Goal: Task Accomplishment & Management: Manage account settings

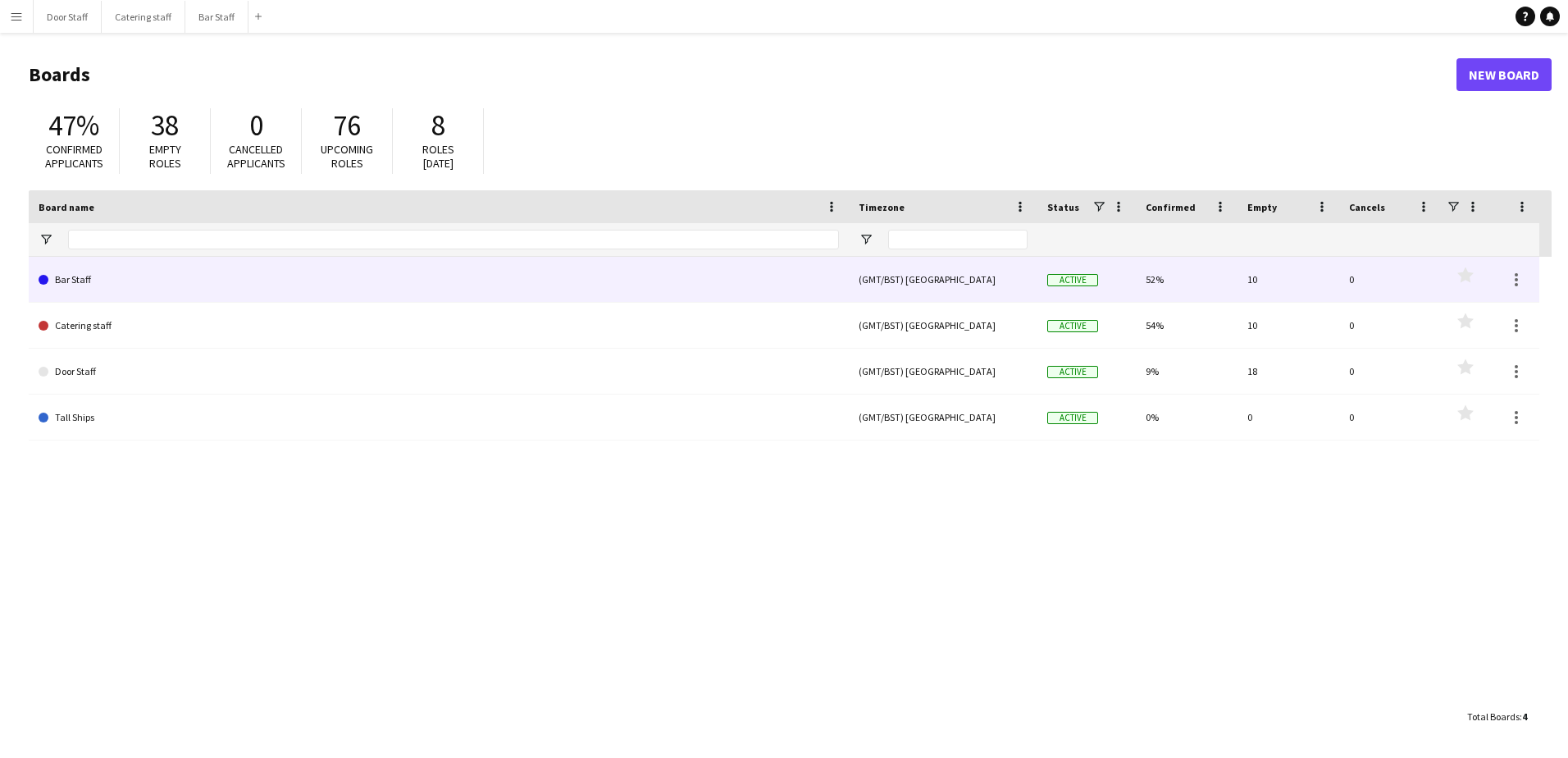
click at [146, 284] on link "Bar Staff" at bounding box center [438, 279] width 801 height 46
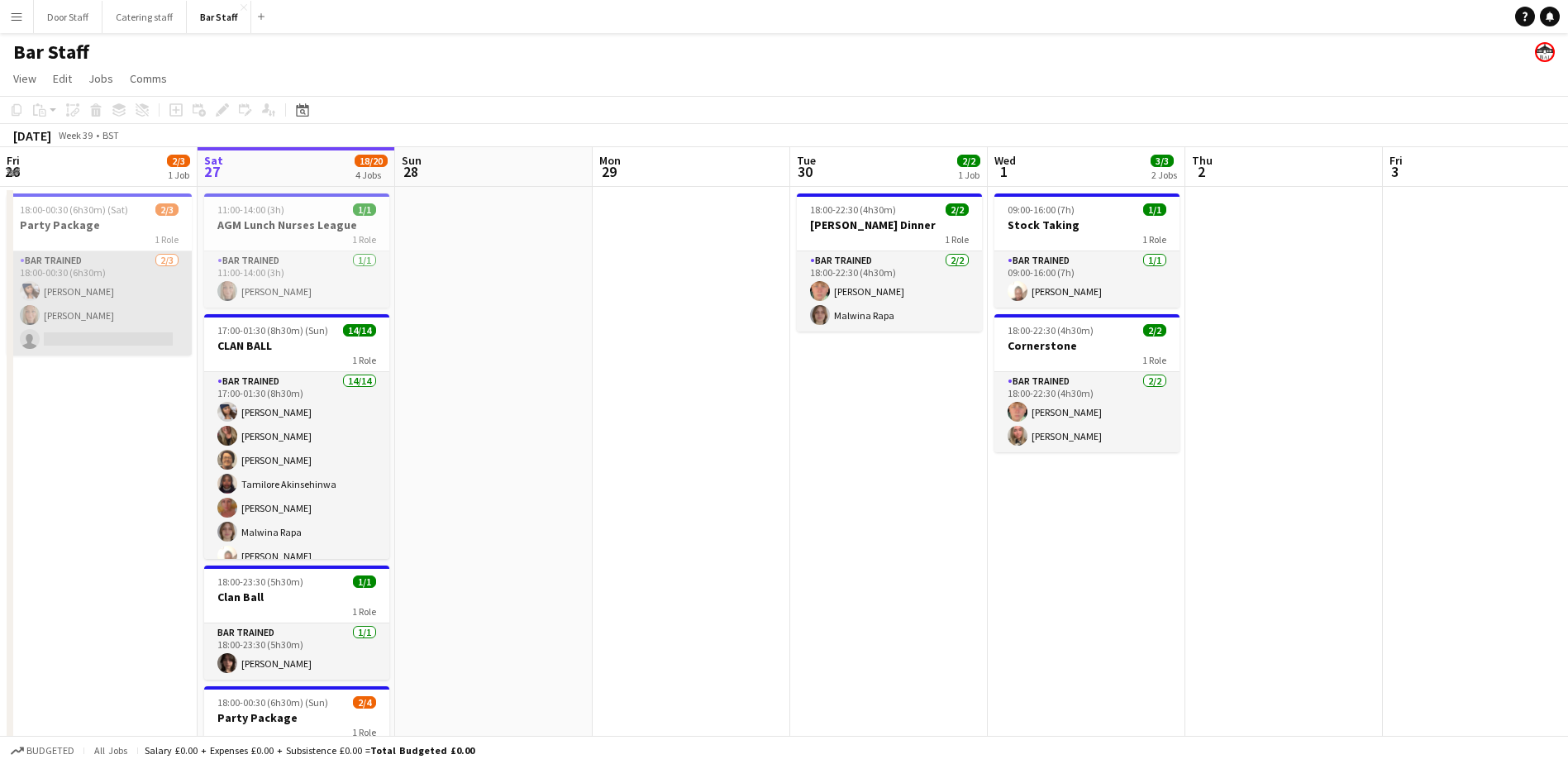
click at [90, 275] on app-card-role "Bar trained [DATE] 18:00-00:30 (6h30m) [PERSON_NAME] [PERSON_NAME] single-neutr…" at bounding box center [100, 304] width 186 height 105
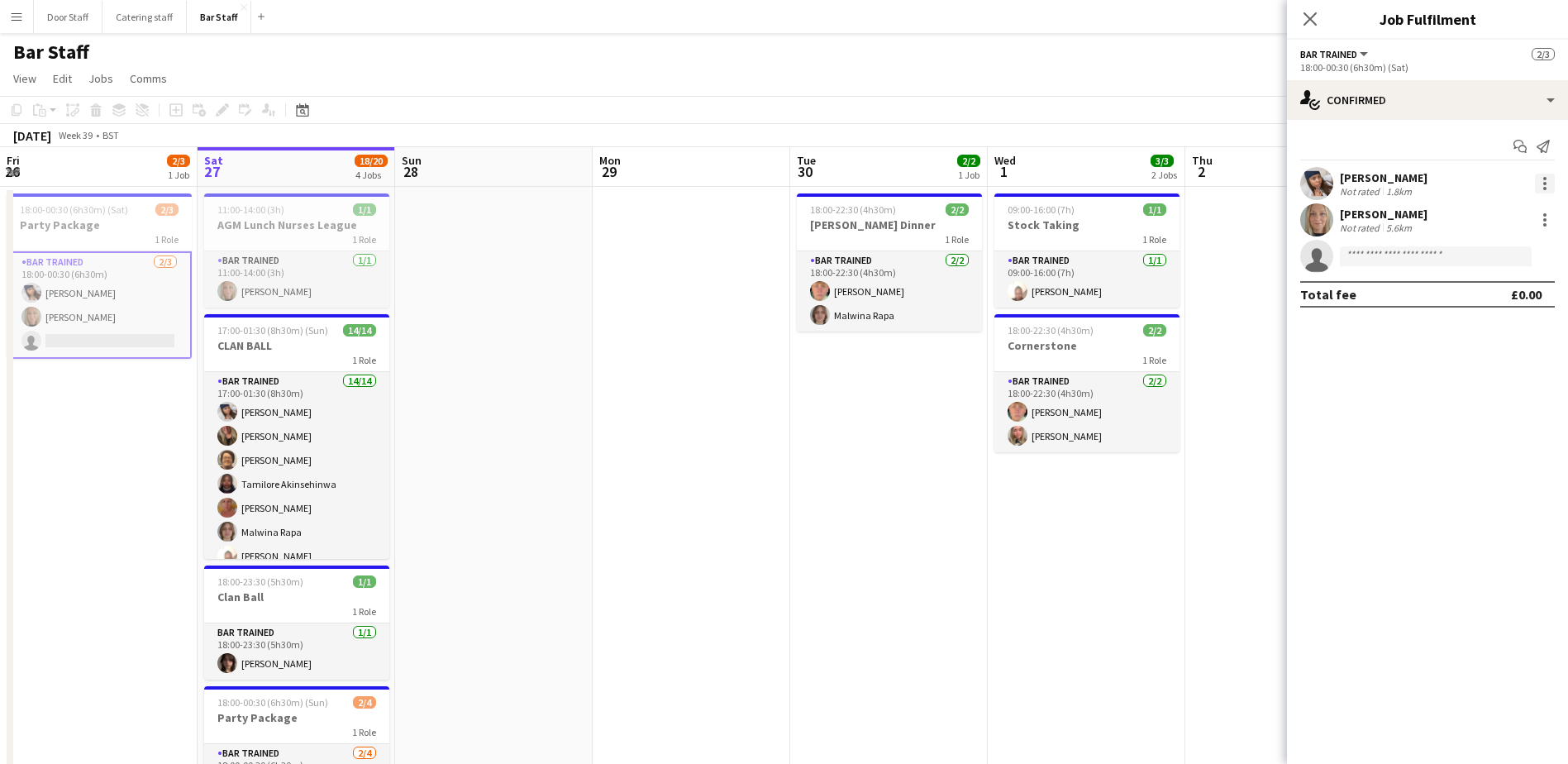
click at [1543, 184] on div at bounding box center [1545, 184] width 20 height 20
click at [1485, 413] on span "Did not show" at bounding box center [1478, 412] width 77 height 14
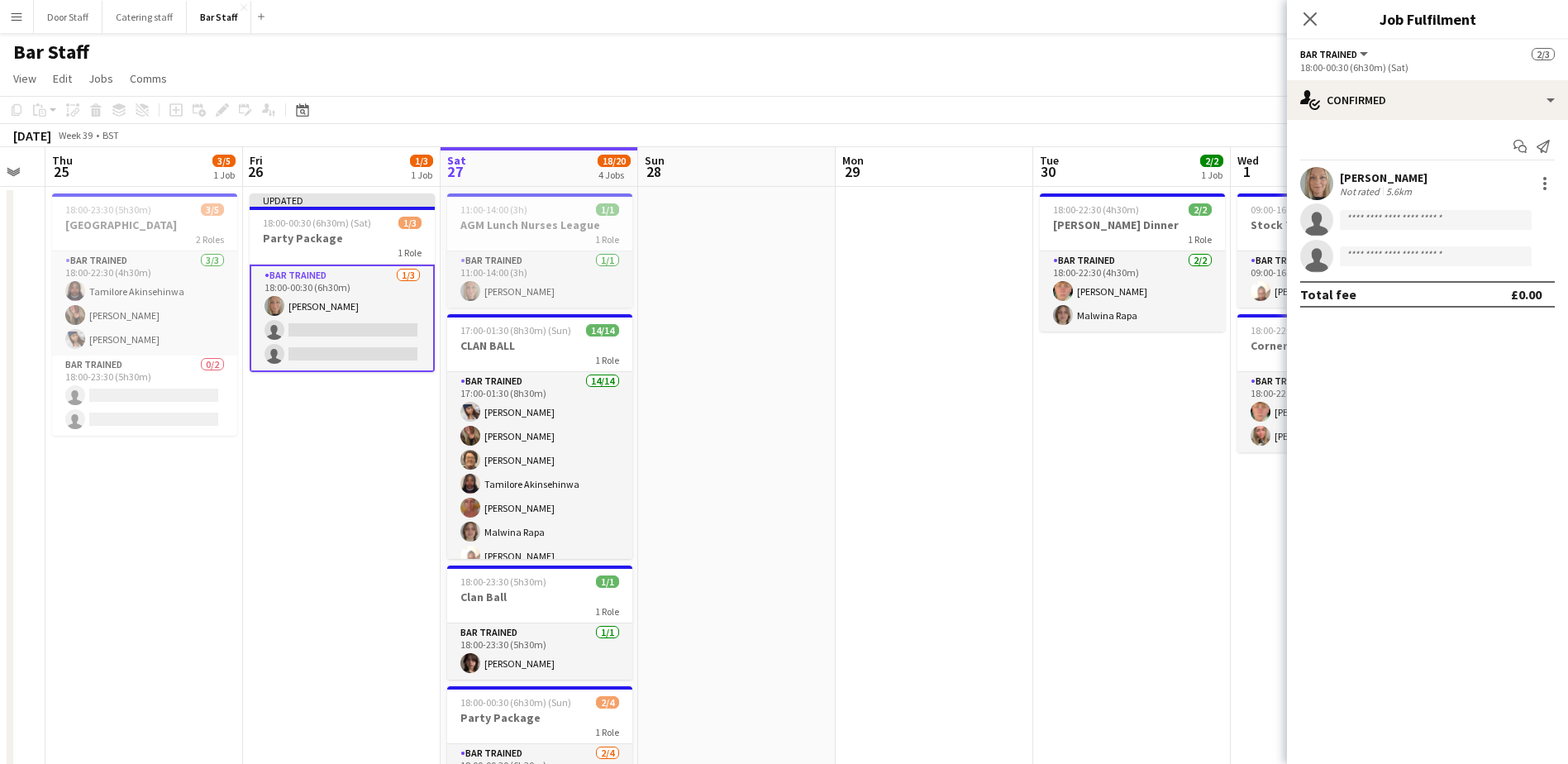
scroll to position [0, 345]
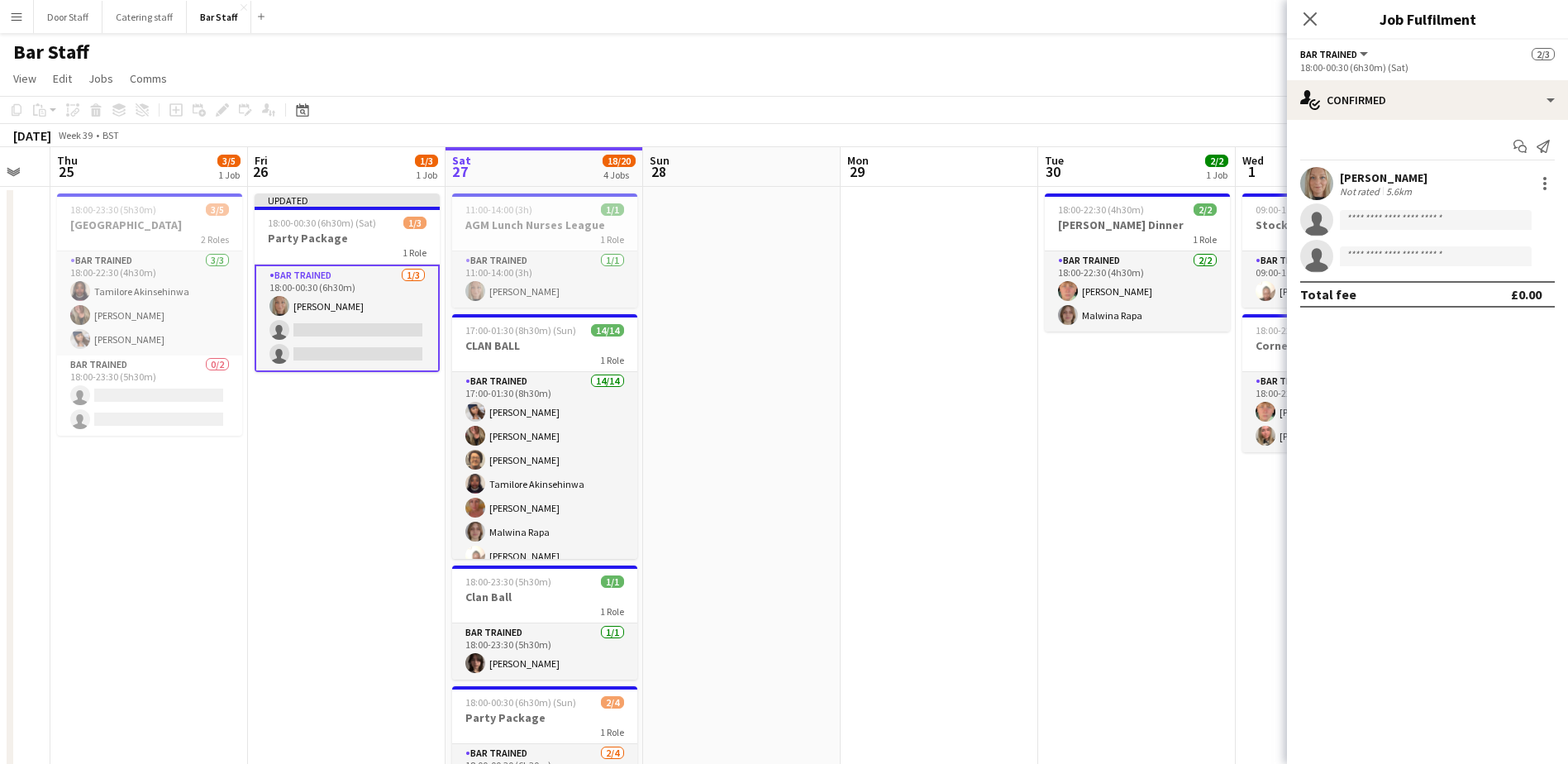
drag, startPoint x: 43, startPoint y: 456, endPoint x: 291, endPoint y: 445, distance: 248.2
click at [291, 445] on app-calendar-viewport "Tue 23 Wed 24 Thu 25 3/5 1 Job Fri 26 1/3 1 Job Sat 27 18/20 4 Jobs Sun 28 Mon …" at bounding box center [784, 535] width 1568 height 777
click at [322, 327] on app-card-role "Bar trained [DATE] 18:00-00:30 (6h30m) [PERSON_NAME] single-neutral-actions sin…" at bounding box center [348, 318] width 186 height 107
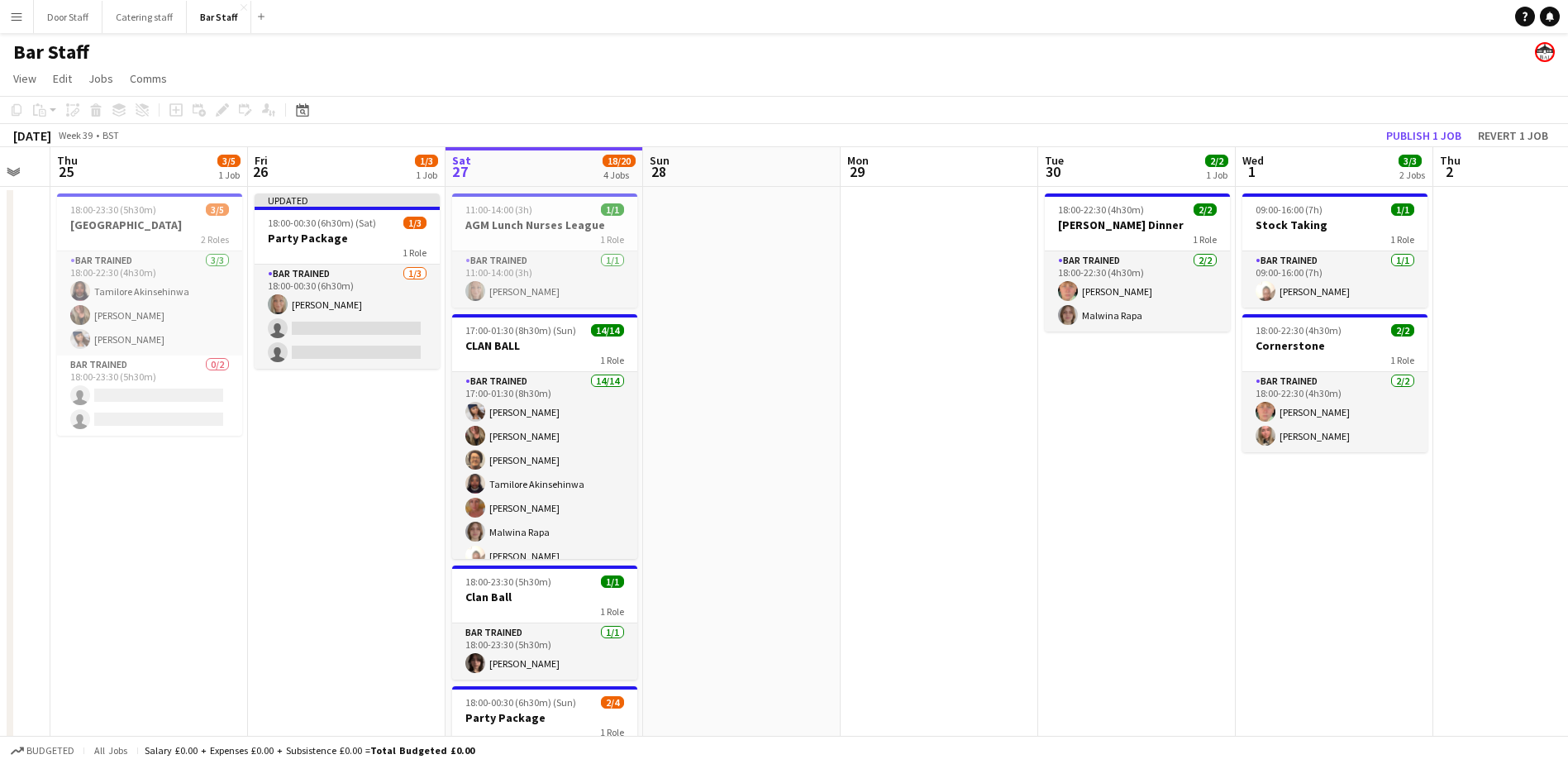
click at [321, 167] on app-board-header-date "Fri 26 1/3 1 Job" at bounding box center [347, 166] width 197 height 40
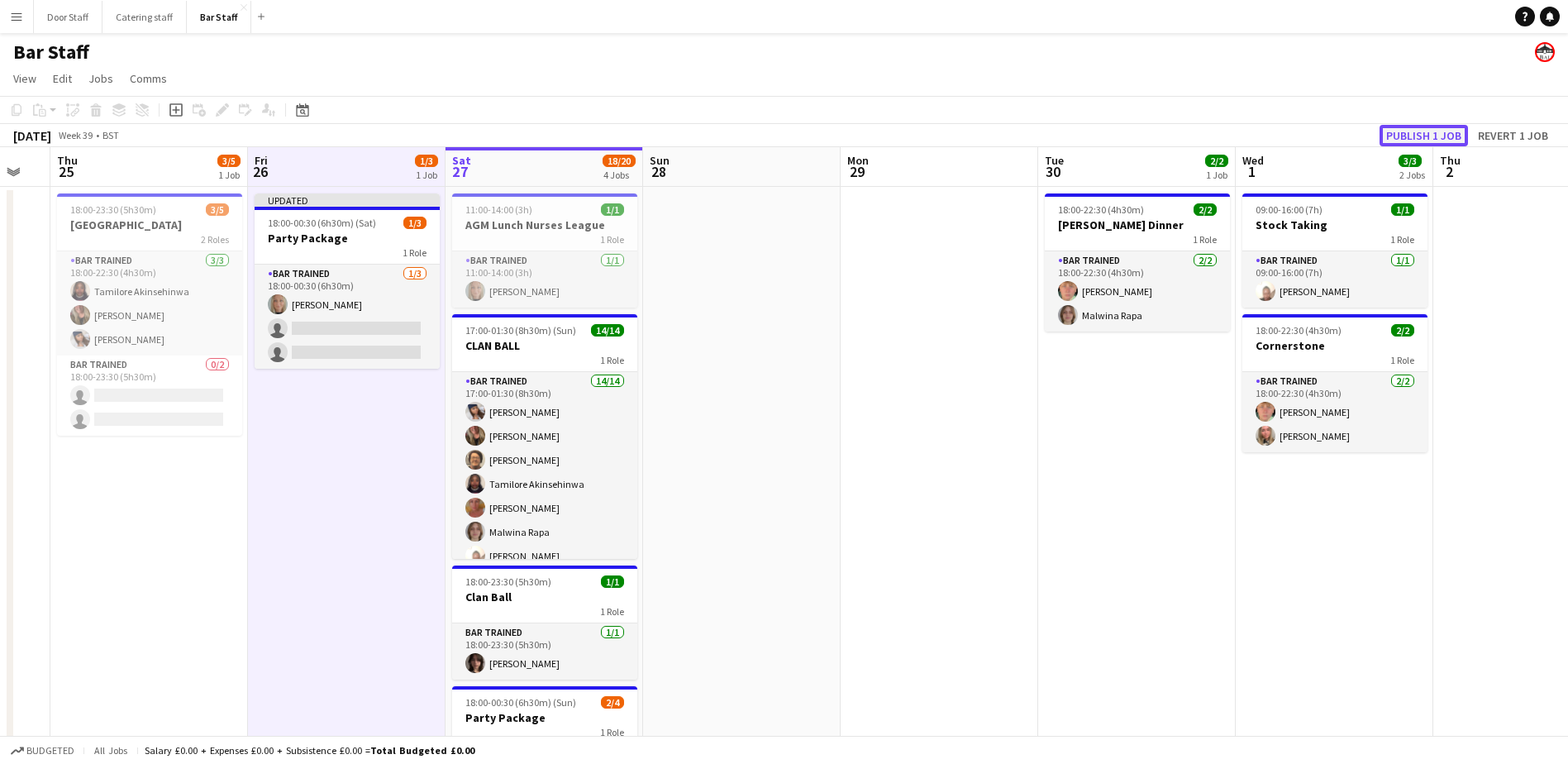
click at [1404, 133] on button "Publish 1 job" at bounding box center [1424, 135] width 89 height 21
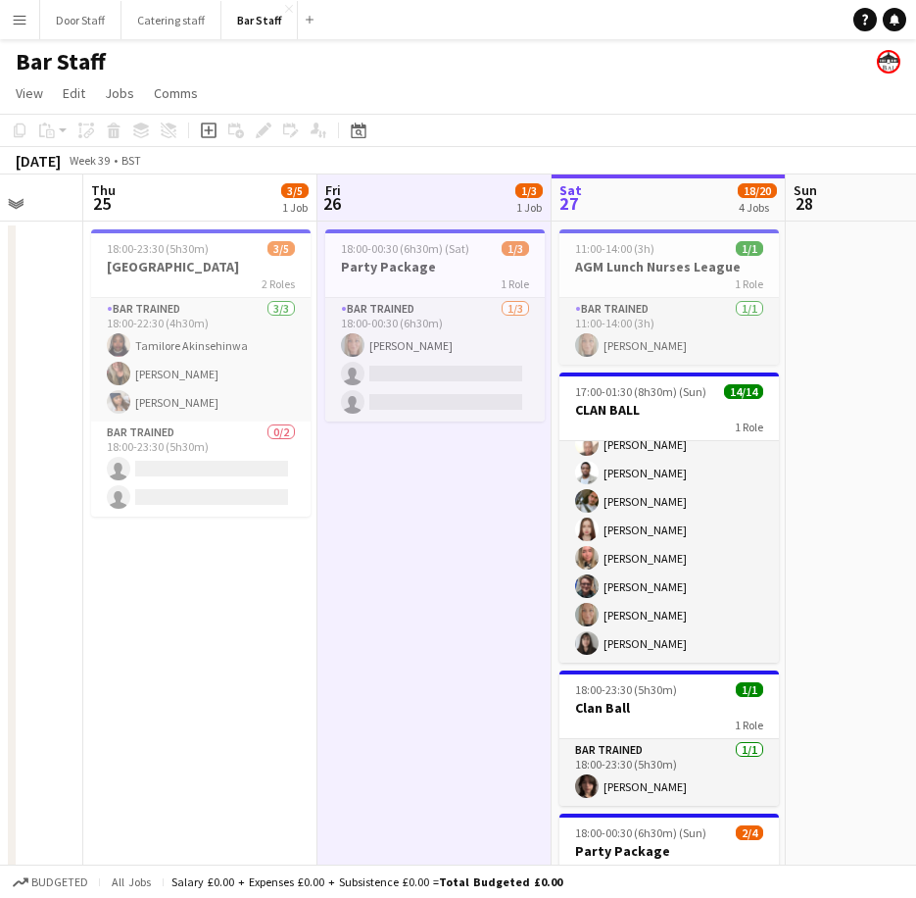
scroll to position [0, 634]
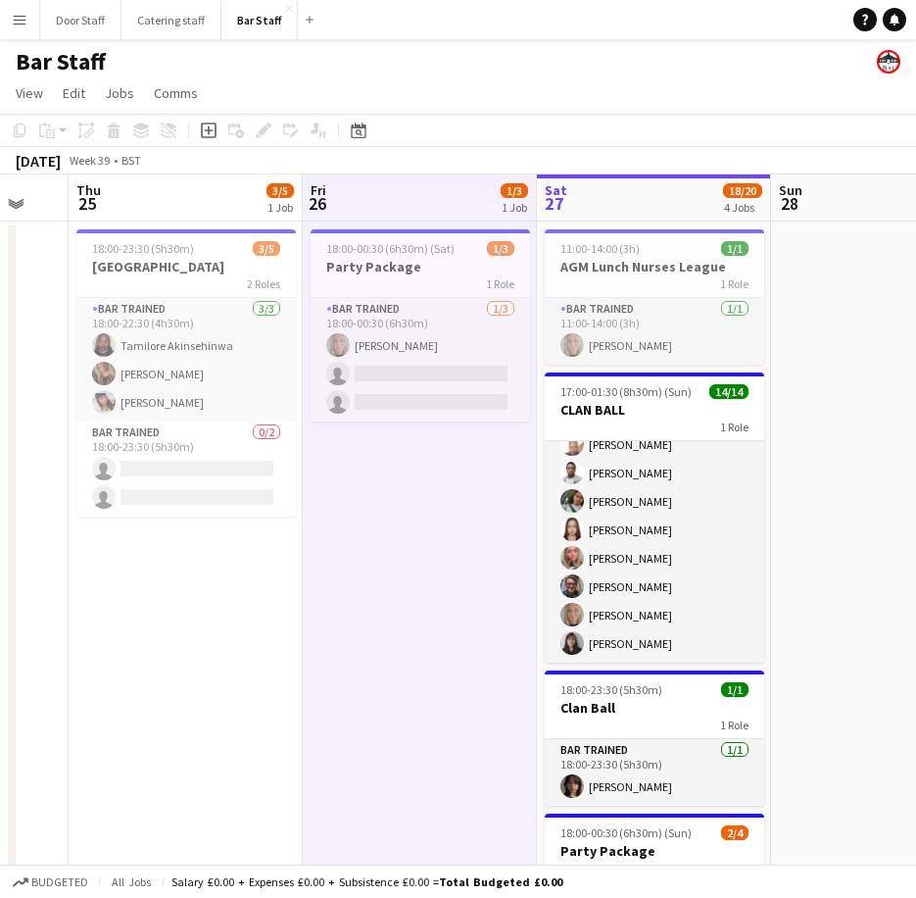
drag, startPoint x: 581, startPoint y: 812, endPoint x: 356, endPoint y: 798, distance: 225.9
click at [356, 798] on app-calendar-viewport "Mon 22 Tue 23 Wed 24 Thu 25 3/5 1 Job Fri 26 1/3 1 Job Sat 27 18/20 4 Jobs Sun …" at bounding box center [458, 634] width 916 height 921
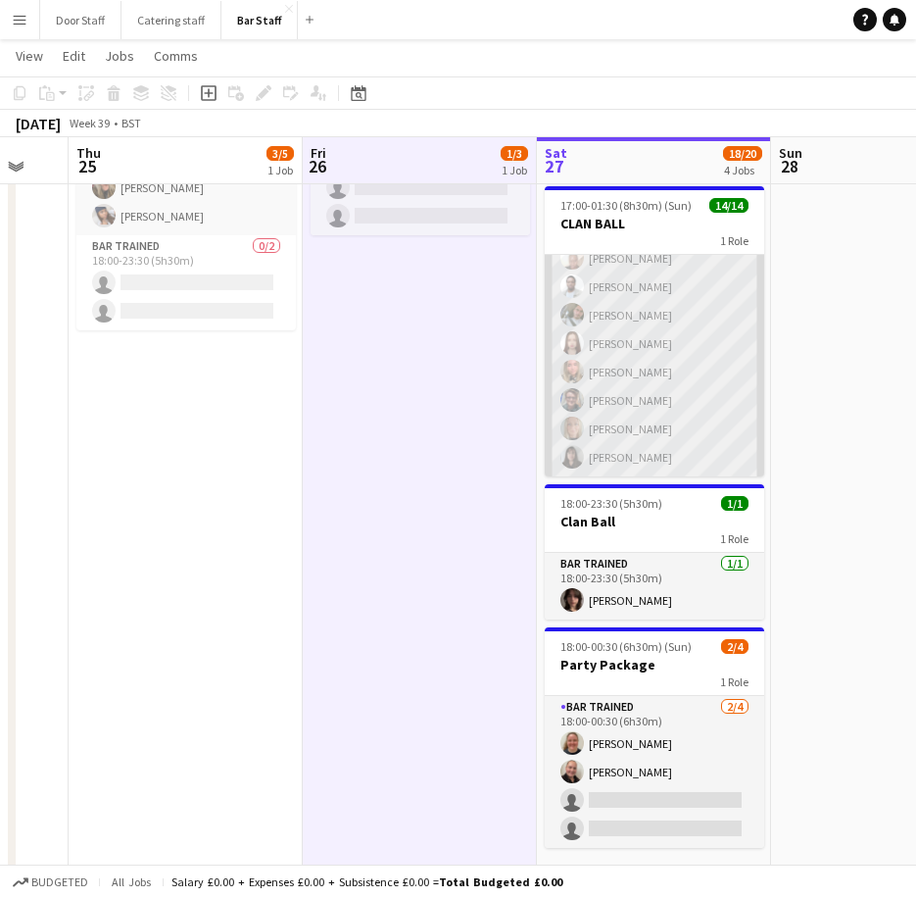
scroll to position [196, 0]
